Goal: Understand process/instructions: Learn how to perform a task or action

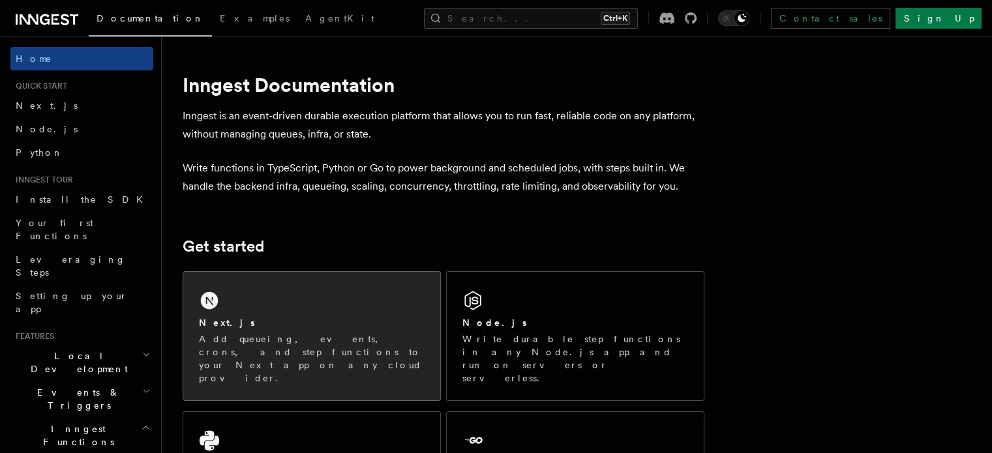
click at [284, 320] on div "Next.js" at bounding box center [312, 323] width 226 height 14
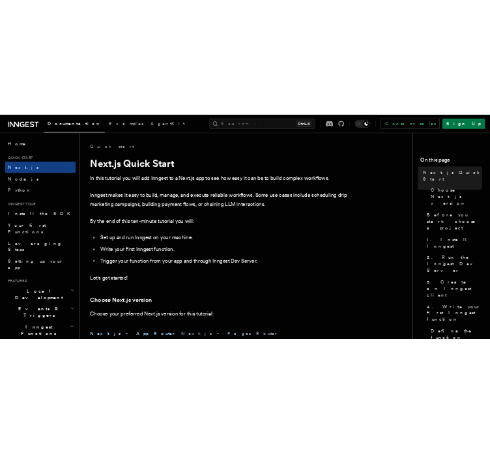
scroll to position [389, 0]
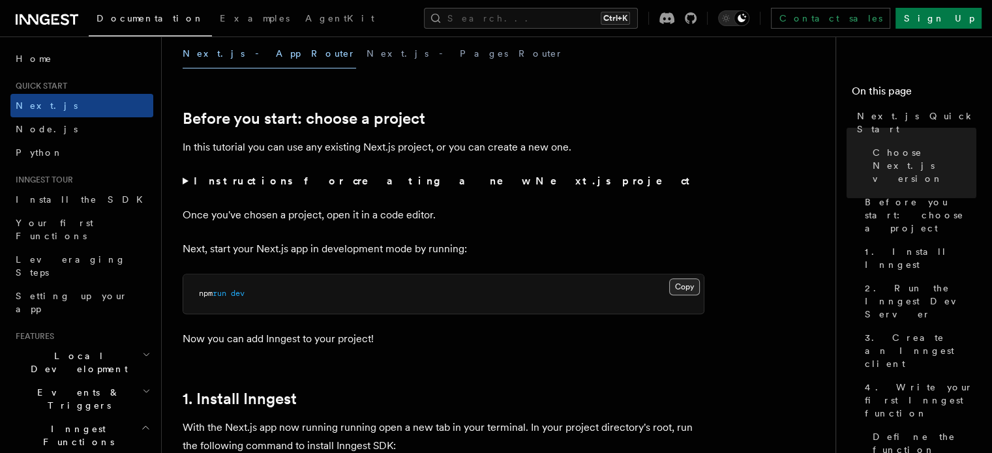
click at [680, 287] on button "Copy Copied" at bounding box center [684, 286] width 31 height 17
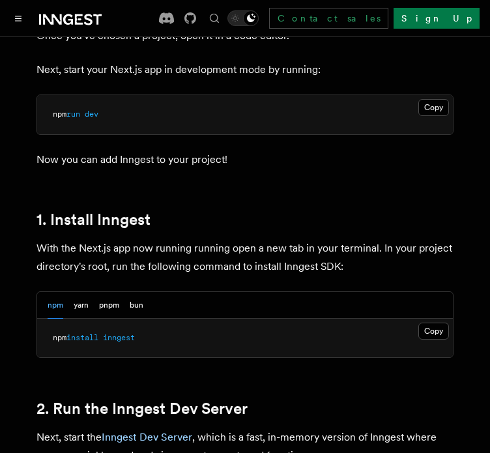
scroll to position [618, 0]
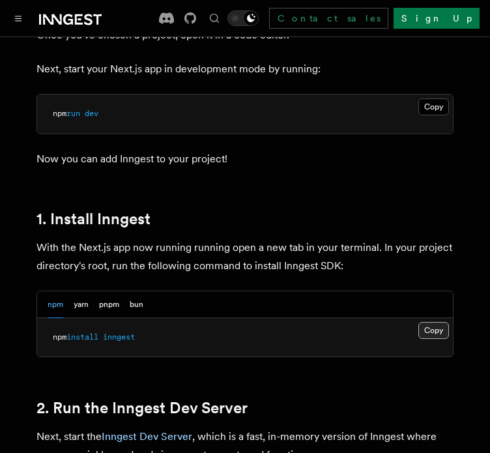
click at [429, 322] on button "Copy Copied" at bounding box center [434, 330] width 31 height 17
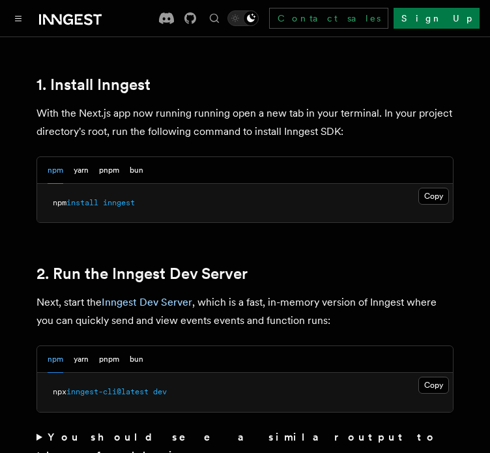
scroll to position [751, 0]
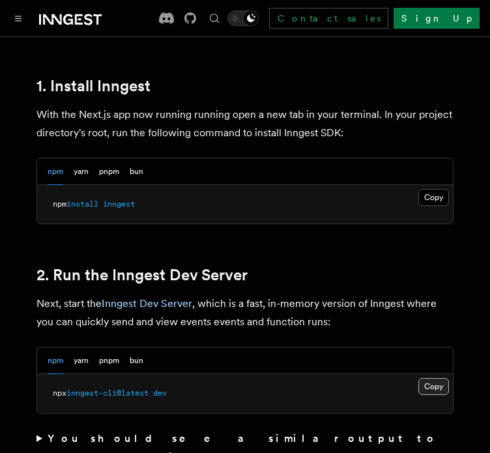
click at [435, 378] on button "Copy Copied" at bounding box center [434, 386] width 31 height 17
